Goal: Transaction & Acquisition: Purchase product/service

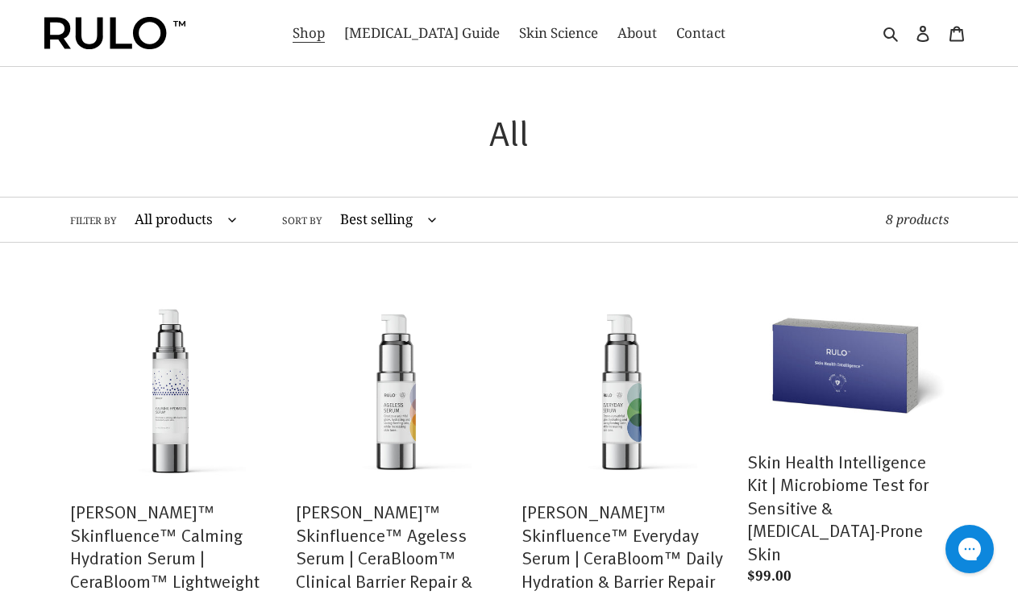
click at [88, 32] on img at bounding box center [114, 33] width 141 height 32
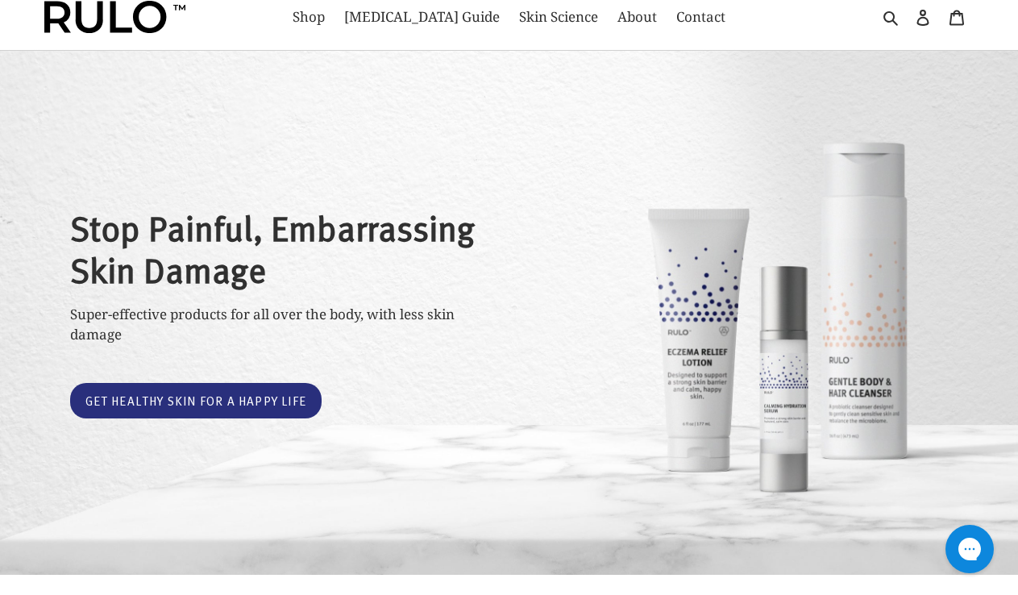
scroll to position [54, 0]
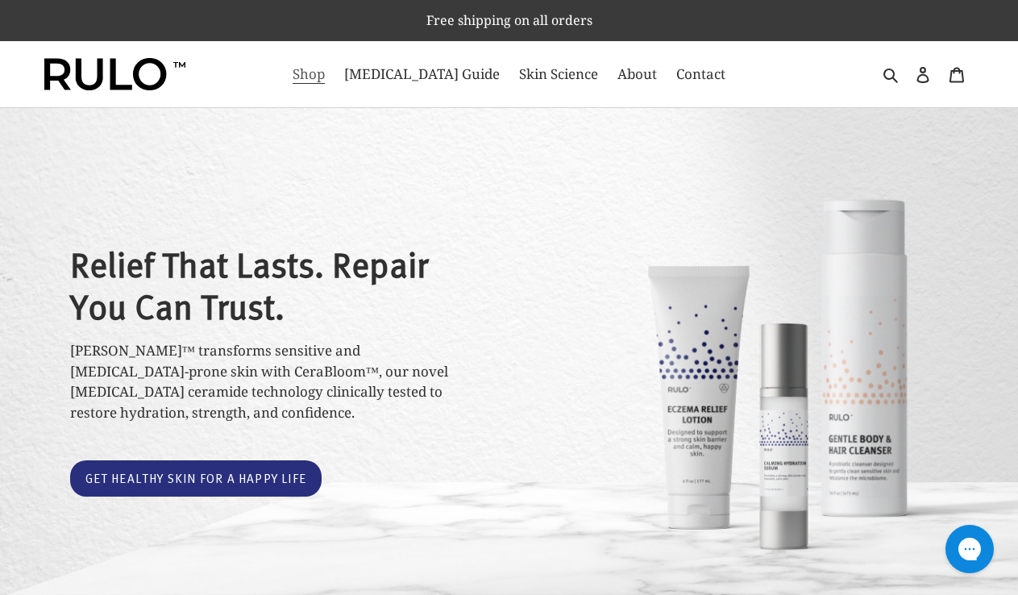
click at [325, 73] on span "Shop" at bounding box center [309, 73] width 32 height 19
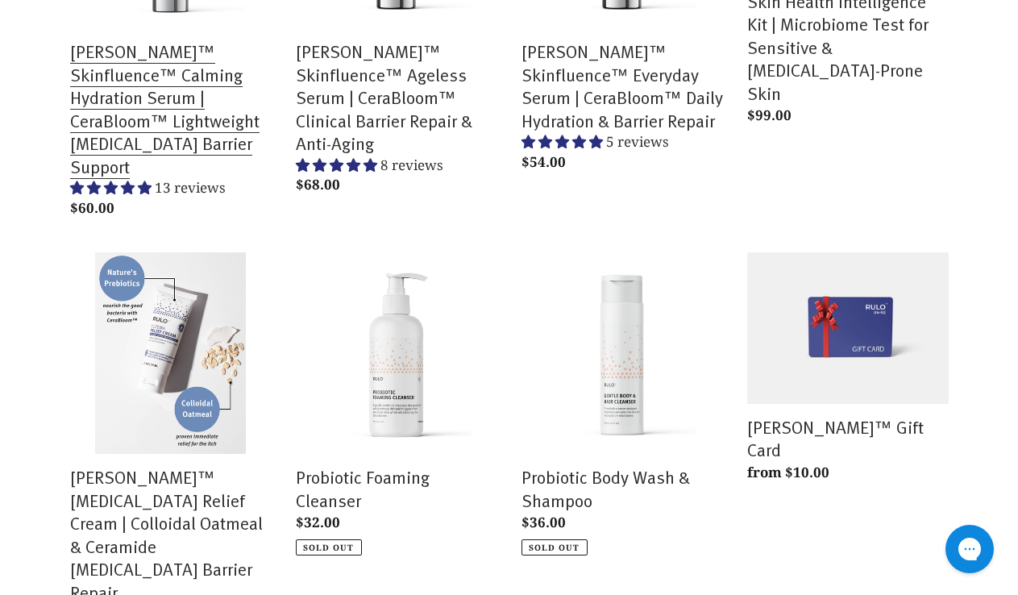
scroll to position [466, 0]
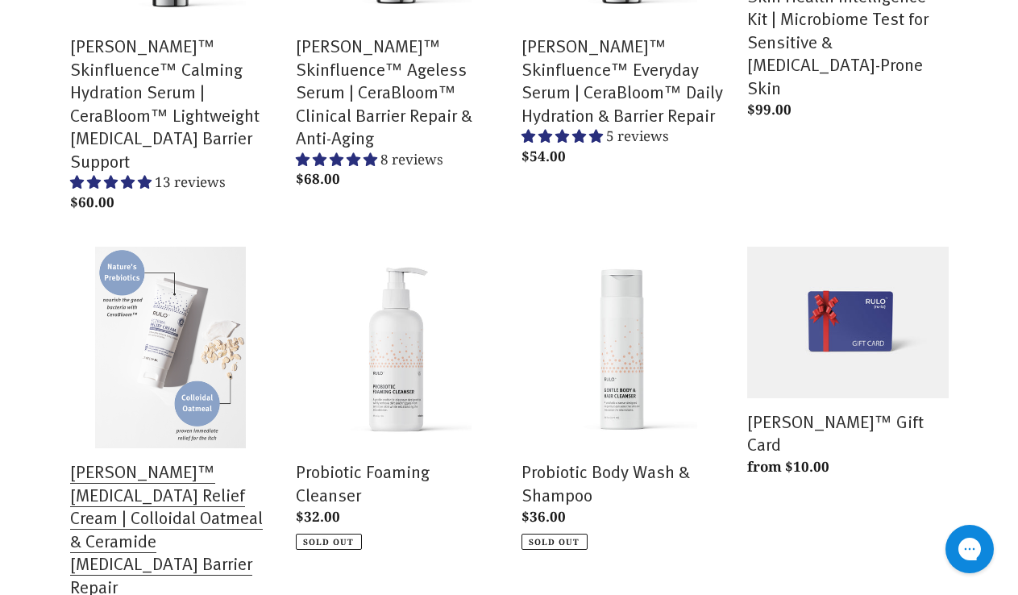
click at [176, 456] on link "[PERSON_NAME]™ [MEDICAL_DATA] Relief Cream | Colloidal Oatmeal & Ceramide [MEDI…" at bounding box center [171, 445] width 202 height 397
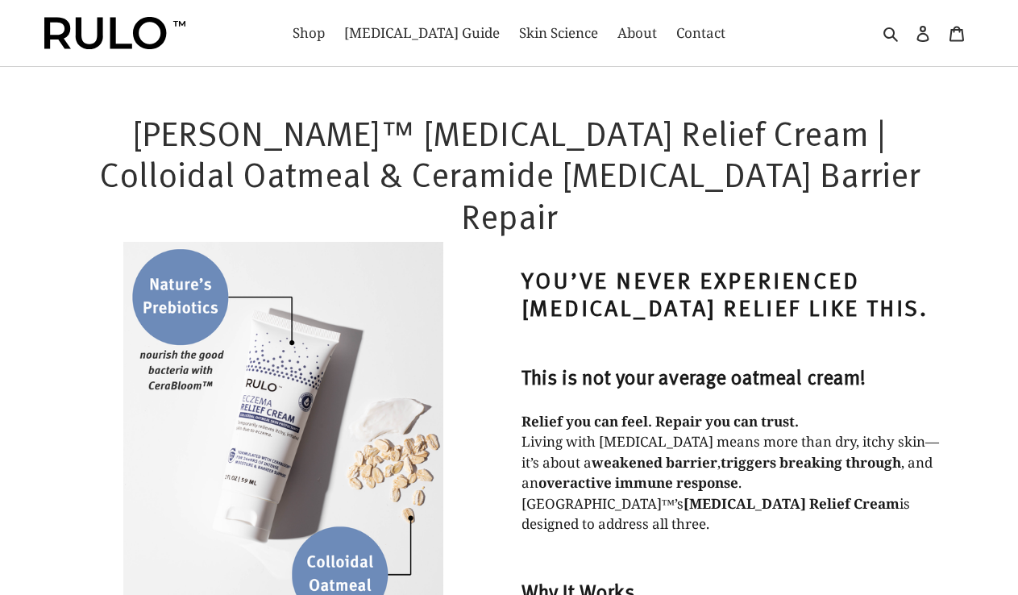
select select "most-helpful"
click at [160, 35] on img at bounding box center [114, 33] width 141 height 32
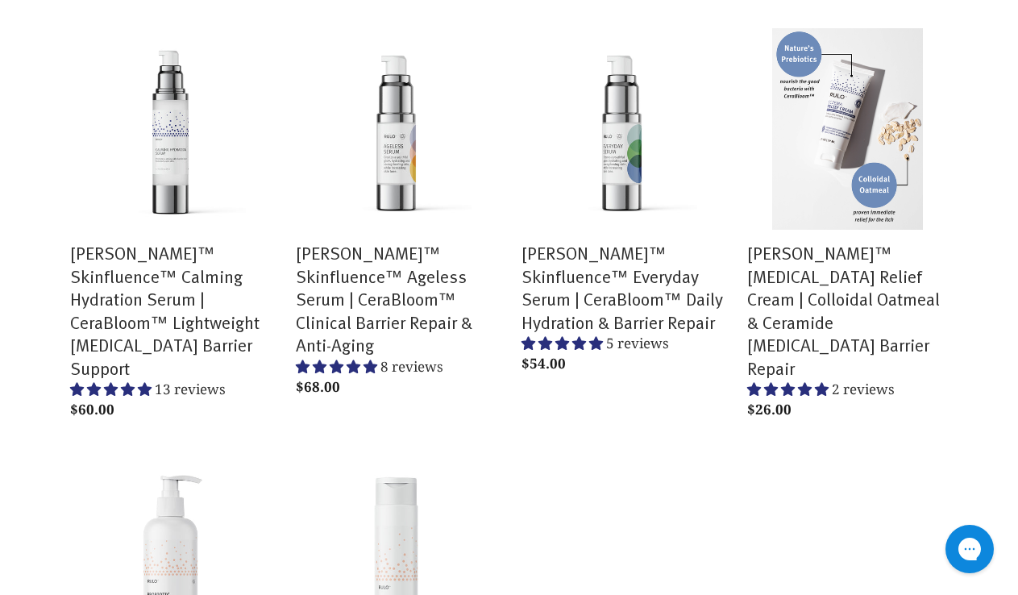
scroll to position [626, 0]
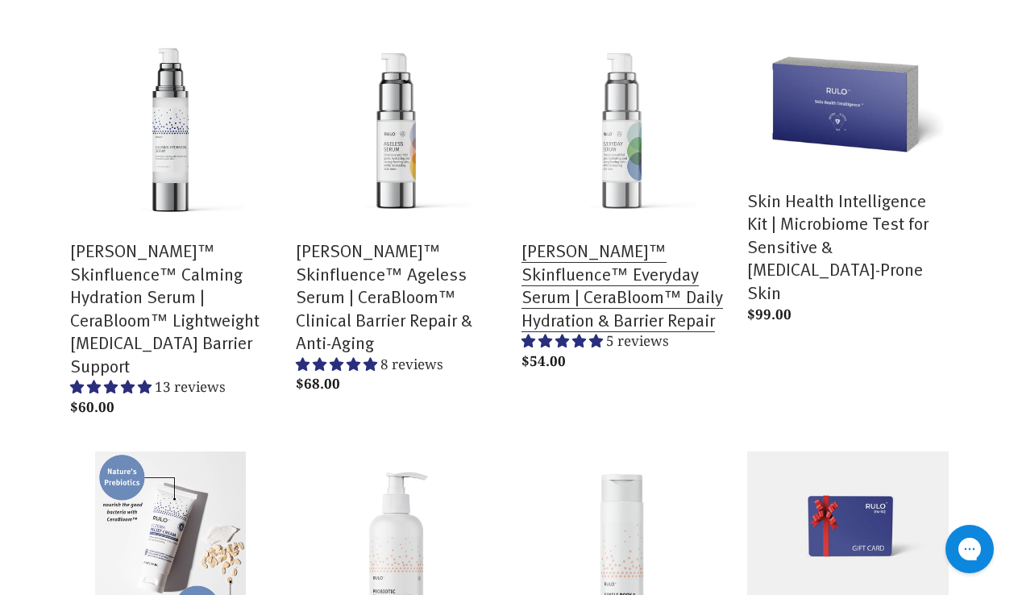
scroll to position [177, 0]
